Goal: Task Accomplishment & Management: Manage account settings

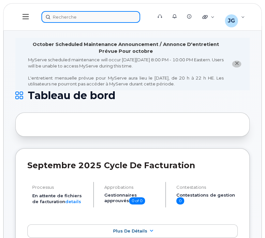
click at [84, 16] on div at bounding box center [94, 17] width 107 height 12
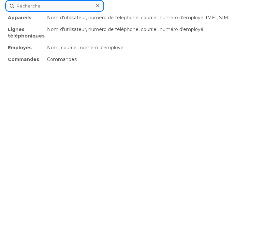
paste input "514-237-1751"
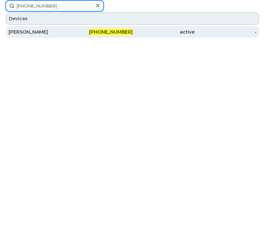
type input "514-237-1751"
click at [71, 34] on div "514-237-1751" at bounding box center [101, 32] width 62 height 7
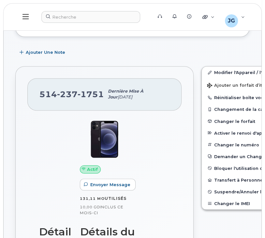
scroll to position [134, 0]
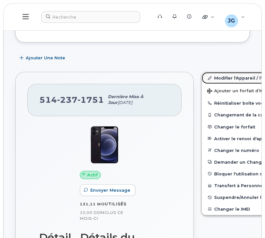
click at [205, 75] on link "Modifier l'Appareil / l'Employé" at bounding box center [252, 78] width 101 height 12
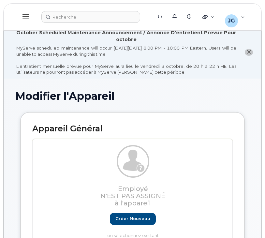
select select "29521961"
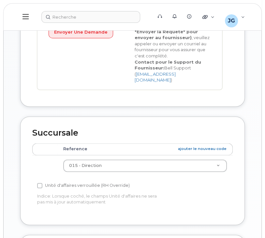
scroll to position [472, 0]
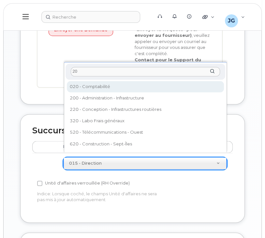
type input "20"
select select "29521962"
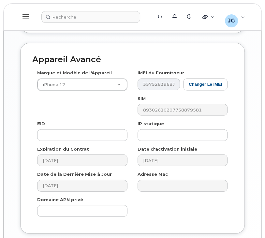
scroll to position [704, 0]
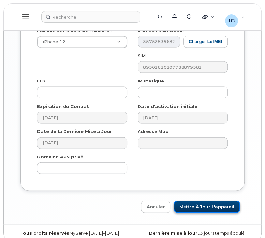
click at [221, 202] on input "Mettre à jour l'appareil" at bounding box center [207, 207] width 66 height 12
type input "Sauvegarde..."
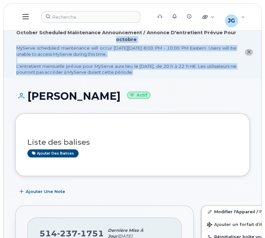
drag, startPoint x: 265, startPoint y: 22, endPoint x: 267, endPoint y: 54, distance: 32.4
click at [244, 61] on li "October Scheduled Maintenance Announcement / Annonce D'entretient Prévue Pour o…" at bounding box center [133, 52] width 258 height 53
click at [253, 55] on li "October Scheduled Maintenance Announcement / Annonce D'entretient Prévue Pour o…" at bounding box center [133, 52] width 258 height 53
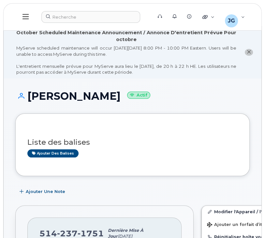
click at [251, 55] on button "close notification" at bounding box center [249, 52] width 8 height 7
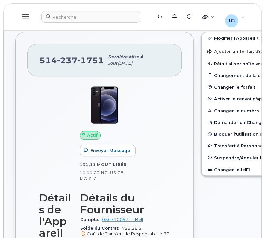
scroll to position [125, 0]
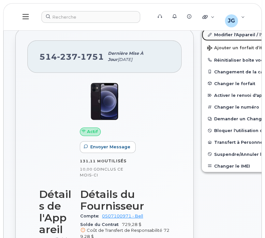
click at [231, 37] on link "Modifier l'Appareil / l'Employé" at bounding box center [252, 35] width 101 height 12
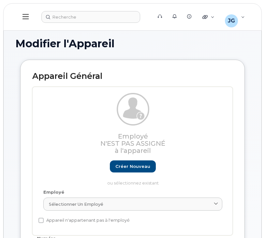
select select "29521962"
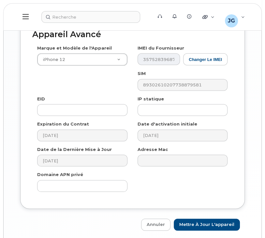
scroll to position [652, 0]
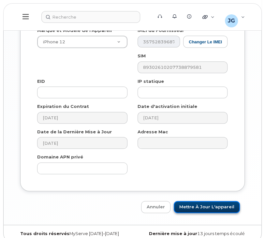
click at [220, 201] on input "Mettre à jour l'appareil" at bounding box center [207, 207] width 66 height 12
type input "Sauvegarde..."
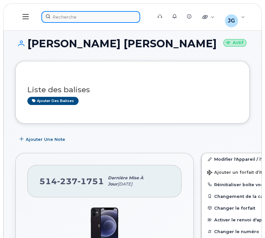
click at [101, 20] on div at bounding box center [94, 17] width 107 height 12
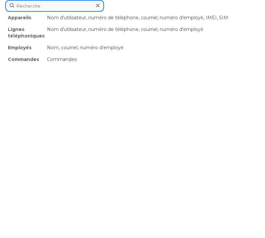
click at [80, 3] on input at bounding box center [54, 6] width 99 height 12
paste input "514-449-4880"
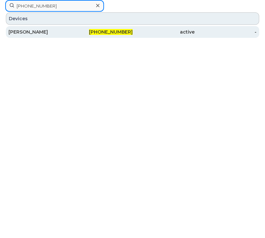
type input "514-449-4880"
click at [40, 33] on div "[PERSON_NAME]" at bounding box center [39, 32] width 62 height 7
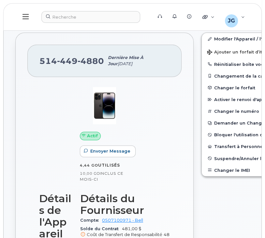
scroll to position [98, 0]
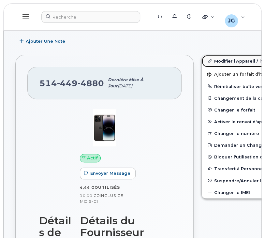
click at [223, 60] on link "Modifier l'Appareil / l'Employé" at bounding box center [252, 61] width 101 height 12
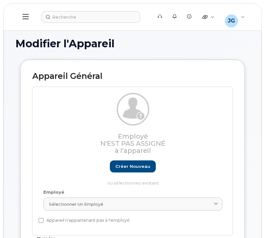
select select "29521961"
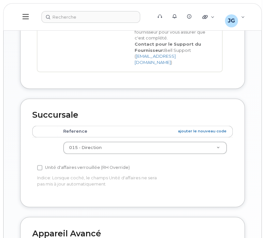
scroll to position [443, 0]
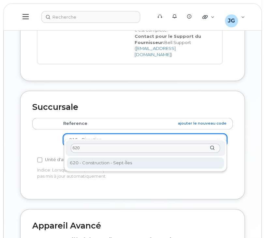
type input "620"
select select "29522015"
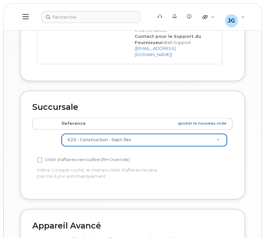
scroll to position [652, 0]
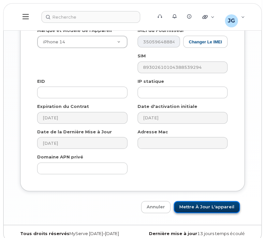
click at [208, 201] on input "Mettre à jour l'appareil" at bounding box center [207, 207] width 66 height 12
type input "Sauvegarde..."
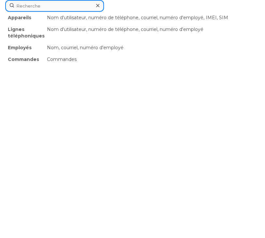
click at [121, 12] on div "Appareils Nom d'utilisateur, numéro de téléphone, courriel, numéro d'employé, I…" at bounding box center [132, 6] width 255 height 12
paste input "[PHONE_NUMBER]"
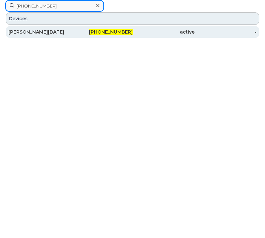
type input "[PHONE_NUMBER]"
click at [68, 32] on div "[PERSON_NAME][DATE]" at bounding box center [39, 32] width 62 height 7
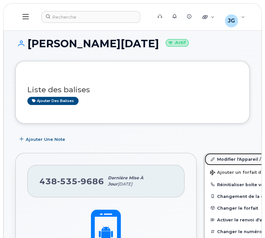
click at [205, 162] on link "Modifier l'Appareil / l'Employé" at bounding box center [255, 159] width 101 height 12
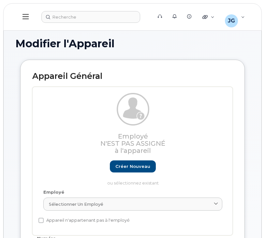
select select "29521964"
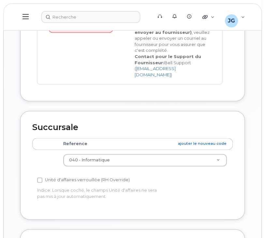
scroll to position [489, 0]
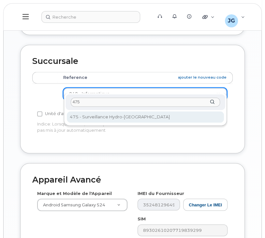
type input "475"
select select "29522010"
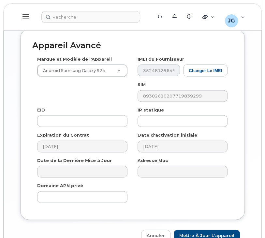
scroll to position [652, 0]
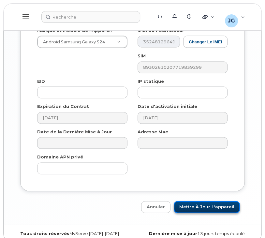
click at [215, 201] on input "Mettre à jour l'appareil" at bounding box center [207, 207] width 66 height 12
type input "Sauvegarde..."
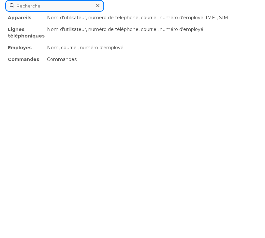
click at [79, 12] on div "Appareils Nom d'utilisateur, numéro de téléphone, courriel, numéro d'employé, I…" at bounding box center [132, 6] width 255 height 12
paste input "514-983-2500"
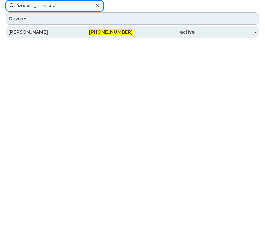
type input "514-983-2500"
click at [92, 31] on div "514-983-2500" at bounding box center [101, 32] width 62 height 7
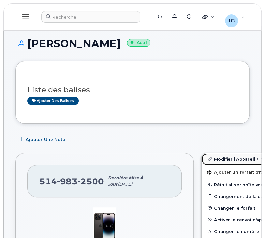
click at [212, 158] on link "Modifier l'Appareil / l'Employé" at bounding box center [252, 159] width 101 height 12
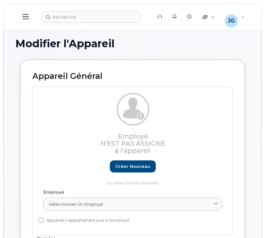
select select "29521963"
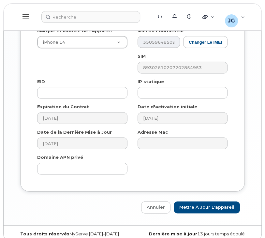
scroll to position [652, 0]
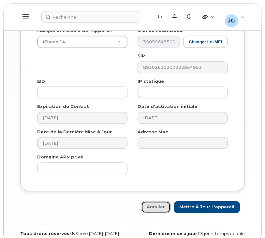
click at [160, 201] on link "Annuler" at bounding box center [155, 207] width 29 height 12
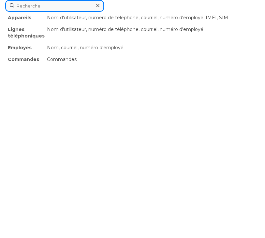
click at [74, 12] on div "Appareils Nom d'utilisateur, numéro de téléphone, courriel, numéro d'employé, I…" at bounding box center [132, 6] width 255 height 12
paste input "[PHONE_NUMBER]"
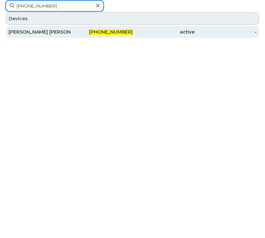
type input "[PHONE_NUMBER]"
click at [64, 31] on div "[PERSON_NAME] [PERSON_NAME]" at bounding box center [39, 32] width 62 height 7
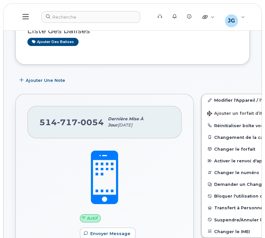
scroll to position [33, 0]
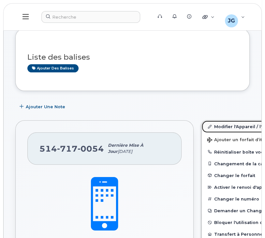
click at [218, 122] on link "Modifier l'Appareil / l'Employé" at bounding box center [252, 127] width 101 height 12
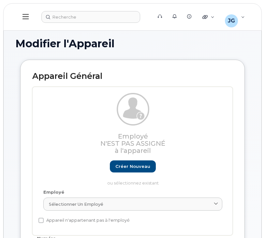
select select "29521967"
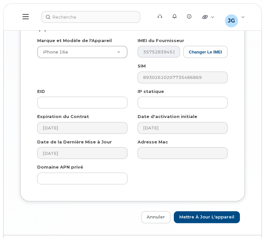
scroll to position [652, 0]
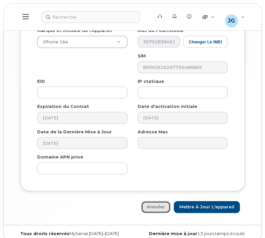
click at [157, 202] on link "Annuler" at bounding box center [155, 207] width 29 height 12
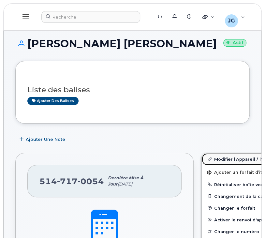
click at [214, 162] on link "Modifier l'Appareil / l'Employé" at bounding box center [252, 159] width 101 height 12
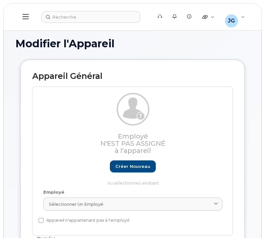
select select "29521967"
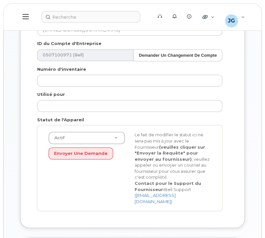
scroll to position [391, 0]
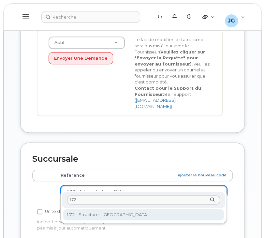
type input "172"
select select "29521972"
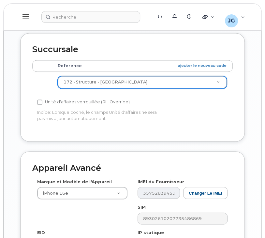
scroll to position [620, 0]
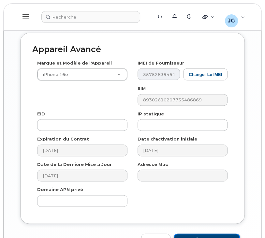
click at [230, 233] on input "Mettre à jour l'appareil" at bounding box center [207, 239] width 66 height 12
type input "Sauvegarde..."
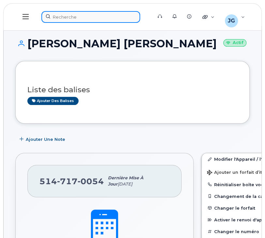
click at [94, 17] on div at bounding box center [94, 17] width 107 height 12
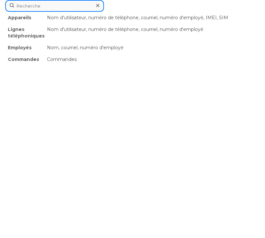
paste input "438-458-7972"
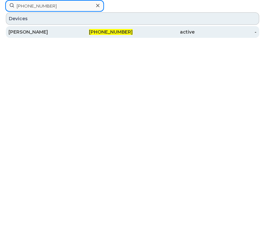
type input "438-458-7972"
click at [73, 36] on div "438-458-7972" at bounding box center [101, 32] width 62 height 12
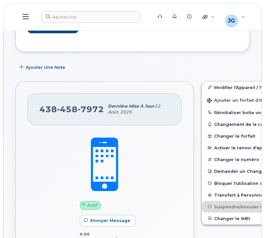
scroll to position [163, 0]
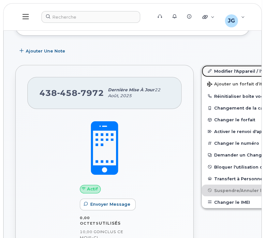
click at [230, 73] on link "Modifier l'Appareil / l'Employé" at bounding box center [252, 71] width 101 height 12
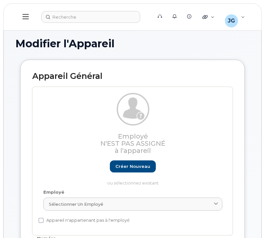
select select "29521968"
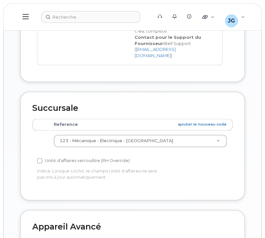
scroll to position [489, 0]
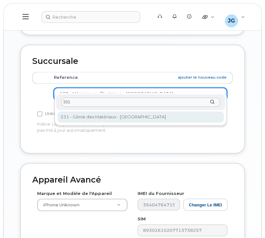
type input "331"
select select "29522000"
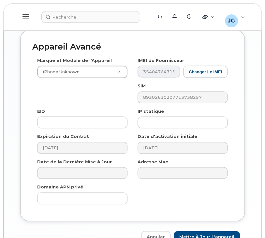
scroll to position [652, 0]
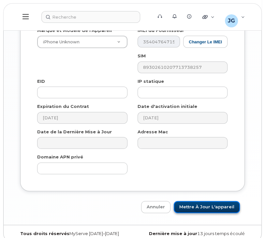
click at [203, 201] on input "Mettre à jour l'appareil" at bounding box center [207, 207] width 66 height 12
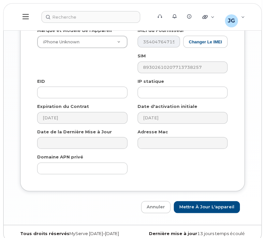
type input "Sauvegarde..."
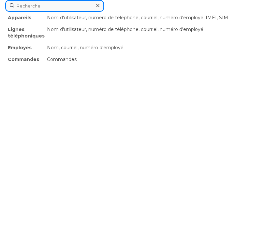
click at [95, 12] on div "Appareils Nom d'utilisateur, numéro de téléphone, courriel, numéro d'employé, I…" at bounding box center [132, 6] width 255 height 12
paste input "819-323-8175"
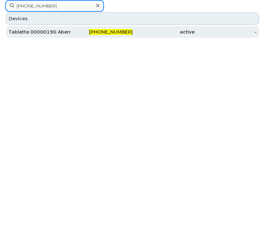
type input "819-323-8175"
click at [51, 31] on div "Tablette 00000190 Abernard" at bounding box center [39, 32] width 62 height 7
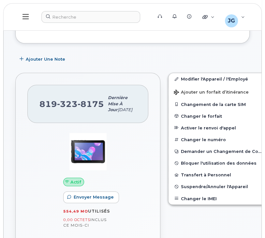
scroll to position [98, 0]
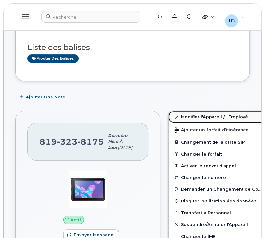
click at [178, 115] on link "Modifier l'Appareil / l'Employé" at bounding box center [219, 117] width 101 height 12
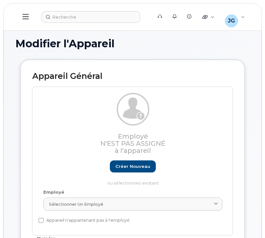
select select "29521969"
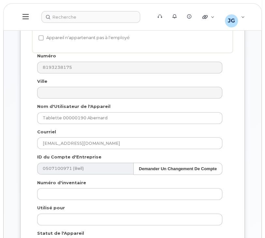
scroll to position [130, 0]
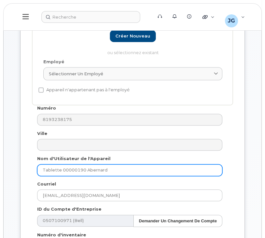
drag, startPoint x: 117, startPoint y: 170, endPoint x: 86, endPoint y: 167, distance: 30.8
click at [86, 167] on input "Tablette 00000190 Abernard" at bounding box center [129, 170] width 185 height 12
paste input "ofortin"
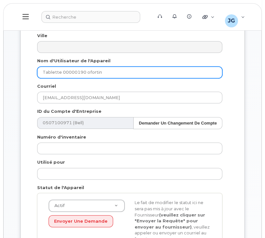
type input "Tablette 00000190 ofortin"
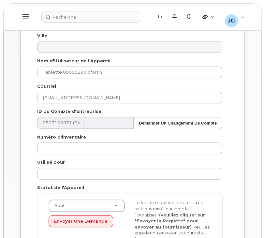
click at [114, 90] on div "Courriel abernard@fnx-innov.com" at bounding box center [129, 93] width 195 height 21
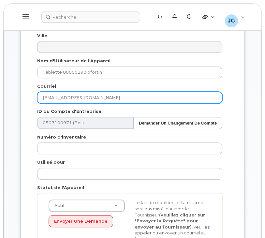
drag, startPoint x: 7, startPoint y: 114, endPoint x: 7, endPoint y: 129, distance: 15.0
click at [7, 130] on div "Modifier l'Appareil Appareil Général Employé N'est pas assigné à l'appareil Cré…" at bounding box center [133, 223] width 258 height 851
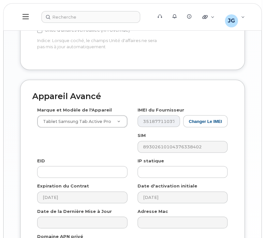
scroll to position [652, 0]
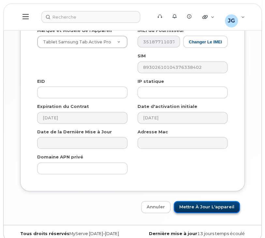
click at [208, 203] on input "Mettre à jour l'appareil" at bounding box center [207, 207] width 66 height 12
type input "Sauvegarde..."
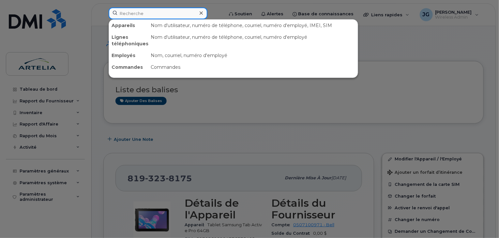
click at [174, 10] on input at bounding box center [158, 14] width 99 height 12
paste input "4382702716"
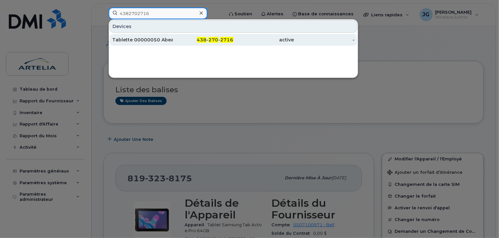
type input "4382702716"
click at [170, 44] on div "Tablette 00000050 Abeauregard" at bounding box center [142, 40] width 61 height 12
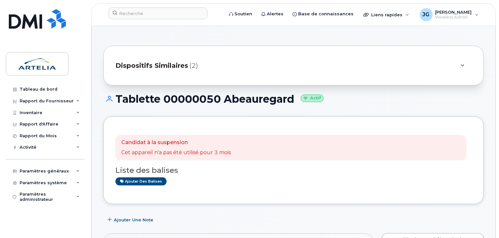
drag, startPoint x: 296, startPoint y: 99, endPoint x: 224, endPoint y: 100, distance: 71.7
click at [224, 100] on h1 "Tablette 00000050 Abeauregard Actif" at bounding box center [293, 98] width 380 height 11
copy h1 "Abeauregard"
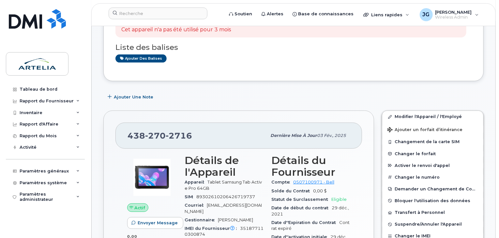
scroll to position [130, 0]
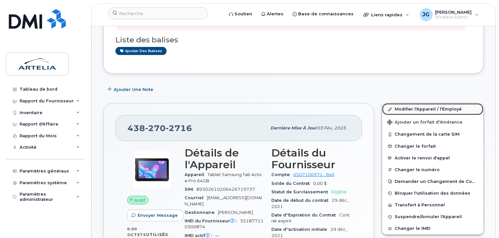
click at [413, 107] on link "Modifier l'Appareil / l'Employé" at bounding box center [432, 109] width 101 height 12
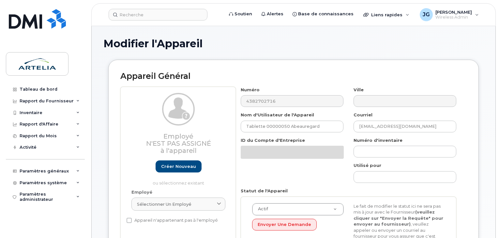
select select "29521977"
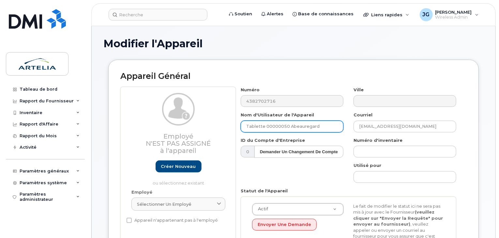
drag, startPoint x: 295, startPoint y: 127, endPoint x: 288, endPoint y: 125, distance: 7.1
click at [288, 125] on input "Tablette 00000050 Abeauregard" at bounding box center [292, 127] width 103 height 12
type input "Tablette 00000050"
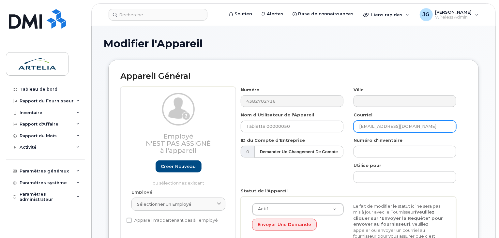
drag, startPoint x: 243, startPoint y: 124, endPoint x: 236, endPoint y: 124, distance: 7.2
click at [236, 124] on div "Numéro 4382702716 Ville Nom d'Utilisateur de l'Appareil Tablette 00000050 Courr…" at bounding box center [349, 181] width 226 height 188
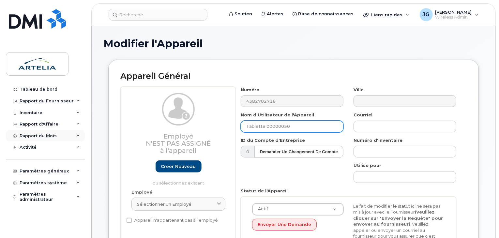
drag, startPoint x: 301, startPoint y: 127, endPoint x: 48, endPoint y: 131, distance: 253.4
click at [312, 124] on input "Tablette 00000050" at bounding box center [292, 127] width 103 height 12
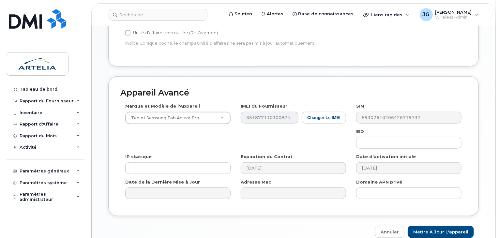
scroll to position [352, 0]
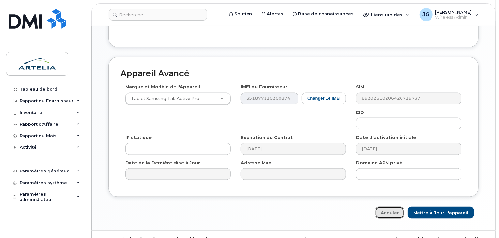
click at [392, 207] on link "Annuler" at bounding box center [389, 213] width 29 height 12
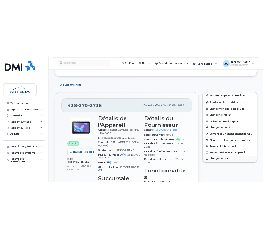
scroll to position [133, 0]
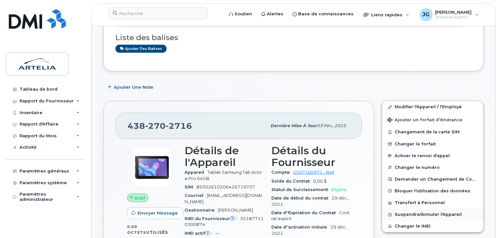
click at [408, 212] on span "Suspendre/Annuler l'Appareil" at bounding box center [428, 214] width 67 height 5
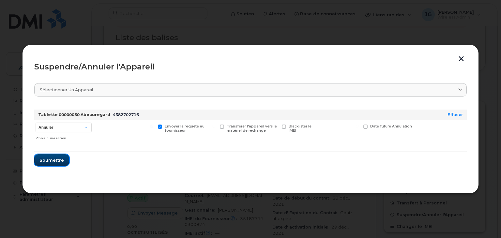
click at [52, 157] on span "Soumettre" at bounding box center [51, 160] width 24 height 6
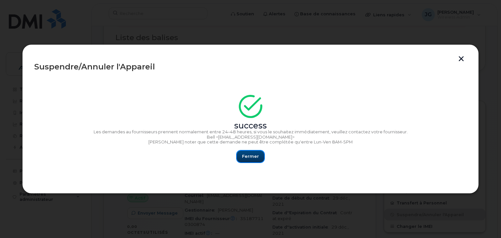
click at [247, 157] on span "Fermer" at bounding box center [250, 156] width 17 height 6
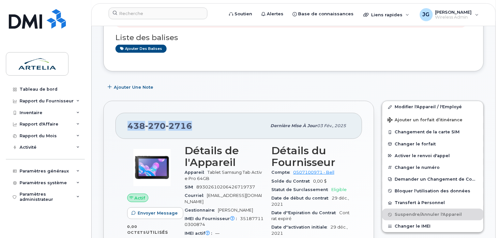
drag, startPoint x: 192, startPoint y: 122, endPoint x: 120, endPoint y: 124, distance: 72.4
click at [120, 124] on div "438 270 2716 Dernière mise à jour 03 fév., 2025" at bounding box center [238, 126] width 247 height 26
copy span "438 270 2716"
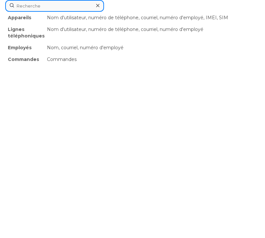
click at [84, 12] on div "Appareils Nom d'utilisateur, numéro de téléphone, courriel, numéro d'employé, I…" at bounding box center [132, 6] width 255 height 12
paste input "4382707390"
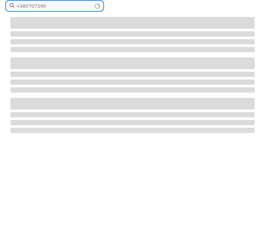
type input "4382707390"
drag, startPoint x: 58, startPoint y: 8, endPoint x: 7, endPoint y: 9, distance: 51.9
click at [7, 9] on input "4382707390" at bounding box center [54, 6] width 99 height 12
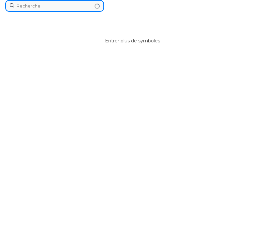
click at [85, 6] on input at bounding box center [54, 6] width 99 height 12
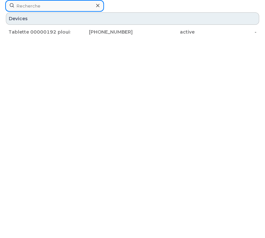
paste input "438-270-7390"
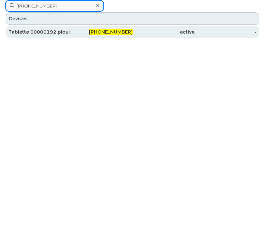
type input "438-270-7390"
click at [80, 30] on div "438-270-7390" at bounding box center [101, 32] width 62 height 7
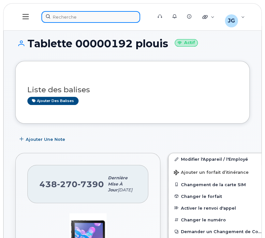
click at [102, 14] on div at bounding box center [94, 17] width 107 height 12
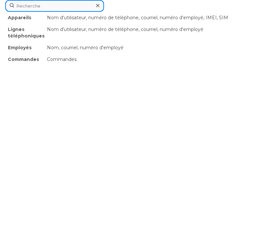
paste input "[PHONE_NUMBER]"
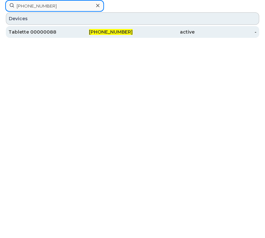
type input "[PHONE_NUMBER]"
click at [43, 33] on div "Tablette 00000088" at bounding box center [39, 32] width 62 height 7
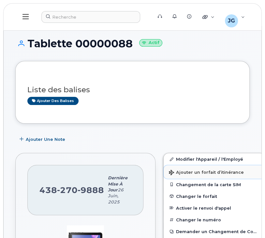
click at [177, 165] on button "Ajouter un forfait d’itinérance" at bounding box center [214, 171] width 101 height 13
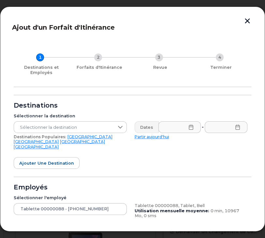
click at [244, 20] on button "button" at bounding box center [248, 21] width 10 height 7
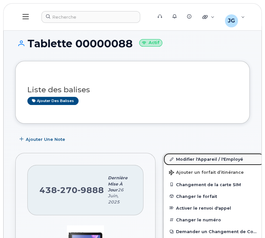
click at [200, 156] on link "Modifier l'Appareil / l'Employé" at bounding box center [214, 159] width 101 height 12
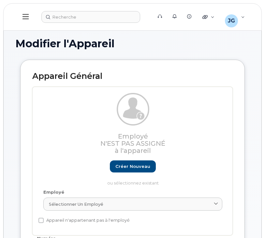
select select "29521977"
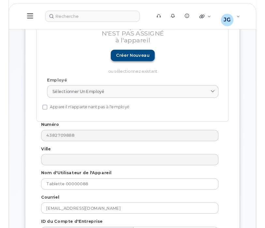
scroll to position [163, 0]
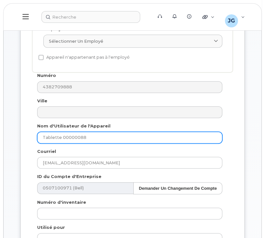
click at [103, 138] on input "Tablette 00000088" at bounding box center [129, 138] width 185 height 12
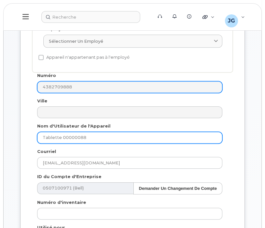
paste input "mbensoltane"
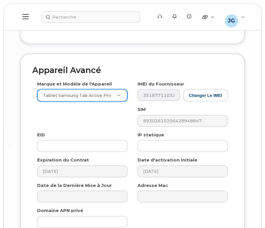
scroll to position [662, 0]
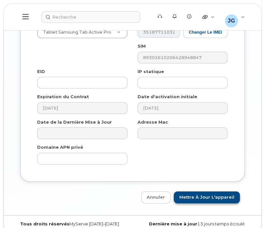
type input "Tablette 00000088 mbensoltane"
click at [210, 191] on input "Mettre à jour l'appareil" at bounding box center [207, 197] width 66 height 12
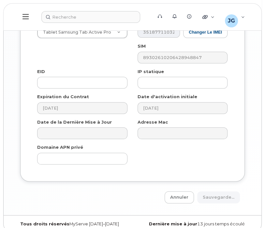
type input "Sauvegarde..."
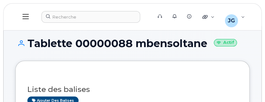
click at [179, 101] on div "Ajouter des balises" at bounding box center [129, 101] width 205 height 8
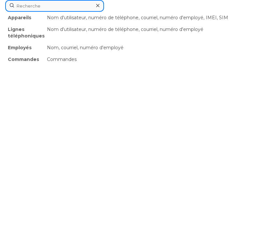
click at [77, 12] on div "Appareils Nom d'utilisateur, numéro de téléphone, courriel, numéro d'employé, I…" at bounding box center [132, 6] width 255 height 12
paste input "[PHONE_NUMBER]"
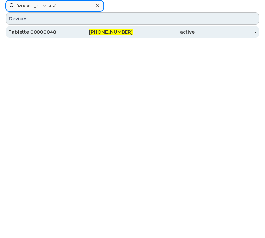
type input "[PHONE_NUMBER]"
click at [63, 33] on div "Tablette 00000048" at bounding box center [39, 32] width 62 height 7
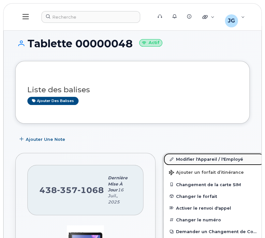
click at [197, 154] on link "Modifier l'Appareil / l'Employé" at bounding box center [214, 159] width 101 height 12
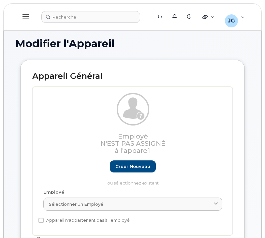
select select "29521977"
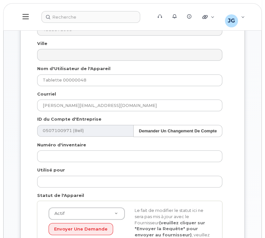
scroll to position [219, 0]
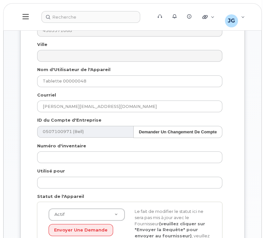
click at [137, 72] on div "Nom d'Utilisateur de l'Appareil Tablette 00000048" at bounding box center [129, 77] width 195 height 21
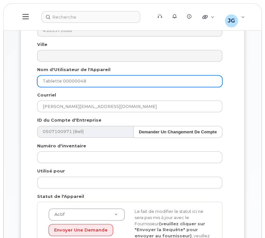
click at [139, 79] on input "Tablette 00000048" at bounding box center [129, 81] width 185 height 12
paste input "cravoahangy"
click at [84, 82] on input "Tablette 00000048cravoahangy" at bounding box center [129, 81] width 185 height 12
type input "Tablette 00000048 cravoahangy"
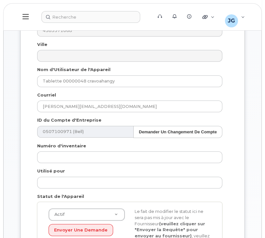
drag, startPoint x: 264, startPoint y: 67, endPoint x: 264, endPoint y: 137, distance: 69.8
click at [264, 137] on body "Soutien Alertes Base de connaissances Liens rapides Suspendre/Supprimer l’appar…" at bounding box center [132, 230] width 265 height 898
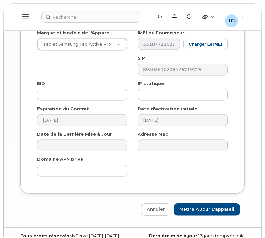
scroll to position [652, 0]
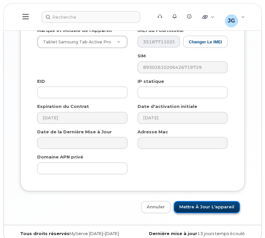
click at [205, 201] on input "Mettre à jour l'appareil" at bounding box center [207, 207] width 66 height 12
type input "Sauvegarde..."
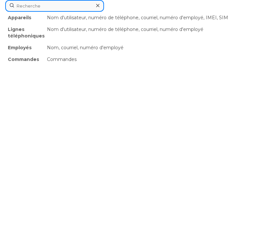
click at [80, 12] on div "Appareils Nom d'utilisateur, numéro de téléphone, courriel, numéro d'employé, I…" at bounding box center [132, 6] width 255 height 12
paste input "438-364-7269"
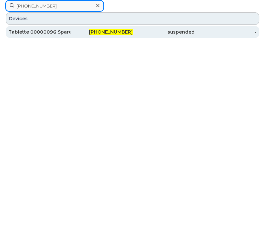
type input "438-364-7269"
click at [66, 34] on div "Tablette 00000096 Spare" at bounding box center [39, 32] width 62 height 7
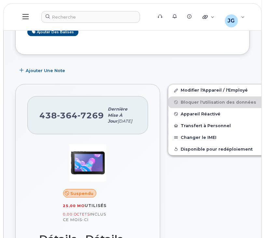
scroll to position [72, 0]
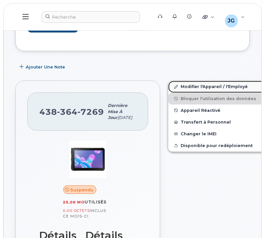
click at [199, 84] on link "Modifier l'Appareil / l'Employé" at bounding box center [219, 87] width 101 height 12
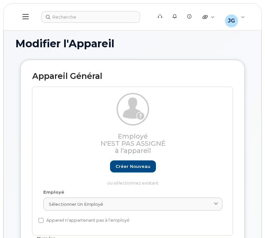
select select "29521977"
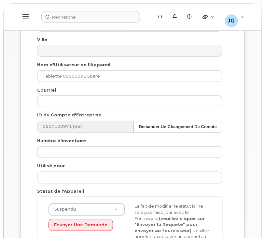
scroll to position [218, 0]
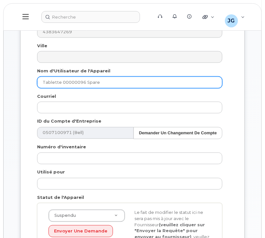
click at [136, 85] on input "Tablette 00000096 Spare" at bounding box center [130, 83] width 186 height 12
type input "Tablette 00000096 Spare 221"
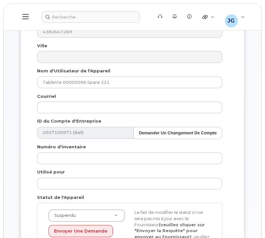
drag, startPoint x: 265, startPoint y: 62, endPoint x: 273, endPoint y: 156, distance: 93.9
click at [265, 156] on html "Soutien Alertes Base de connaissances Liens rapides Suspendre/Supprimer l’appar…" at bounding box center [132, 240] width 265 height 917
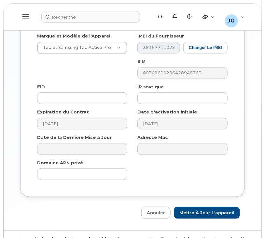
scroll to position [672, 0]
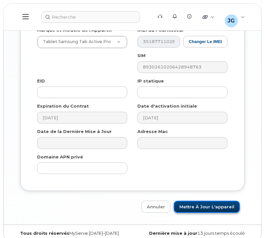
click at [210, 203] on input "Mettre à jour l'appareil" at bounding box center [207, 207] width 66 height 12
type input "Sauvegarde..."
